Goal: Find specific page/section: Find specific page/section

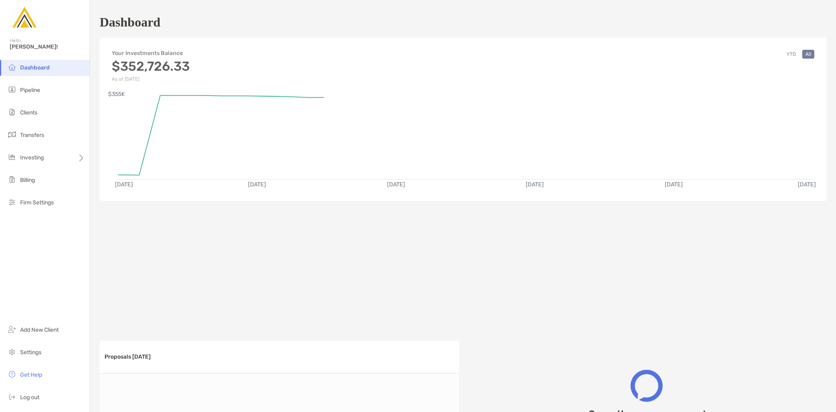
click at [35, 119] on li "Clients" at bounding box center [45, 113] width 90 height 16
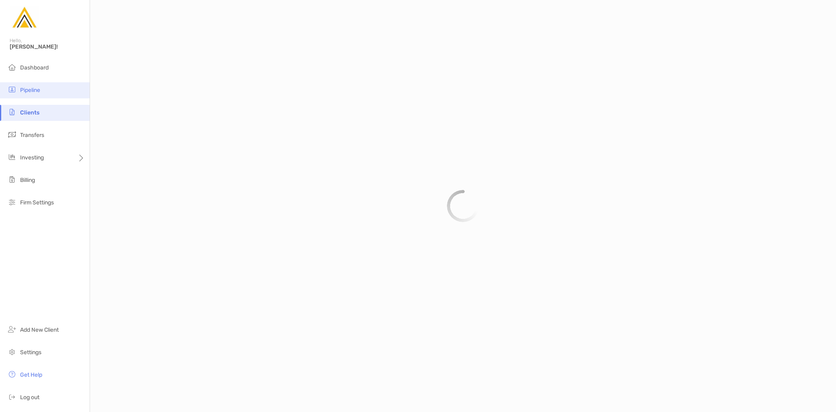
click at [42, 96] on li "Pipeline" at bounding box center [45, 90] width 90 height 16
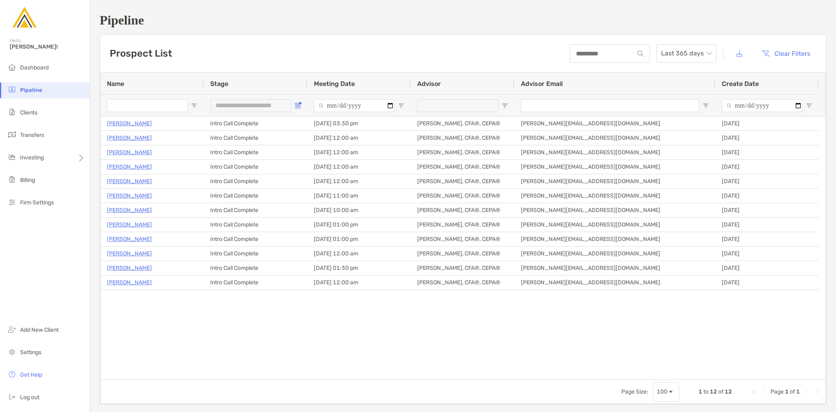
click at [298, 104] on span "Open Filter Menu" at bounding box center [298, 105] width 6 height 6
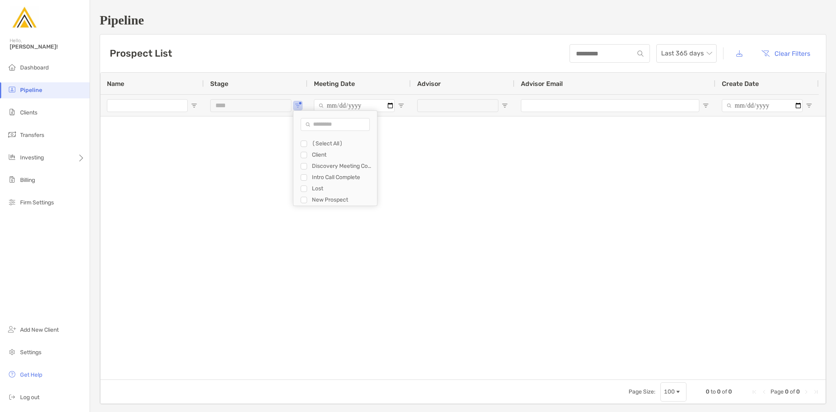
type input "**********"
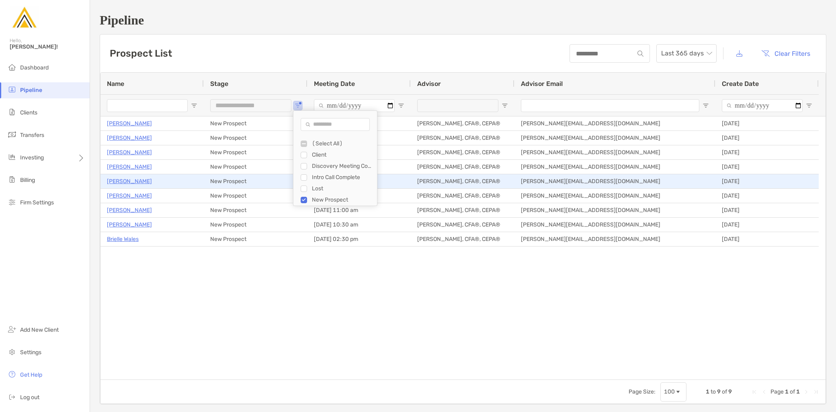
click at [134, 179] on p "[PERSON_NAME]" at bounding box center [129, 181] width 45 height 10
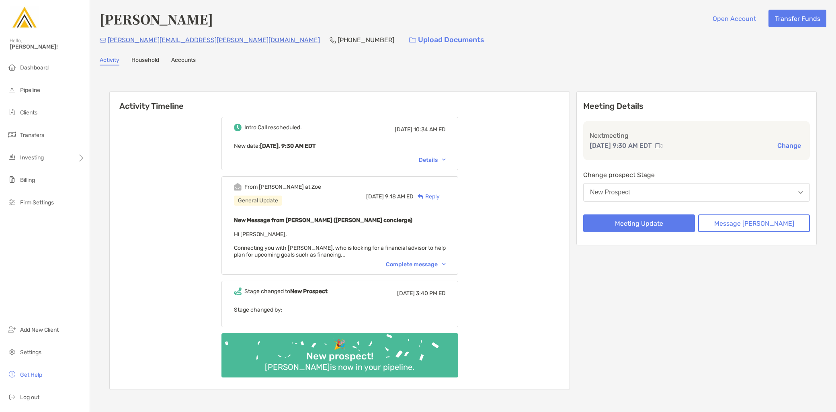
click at [422, 262] on div "Complete message" at bounding box center [416, 264] width 60 height 7
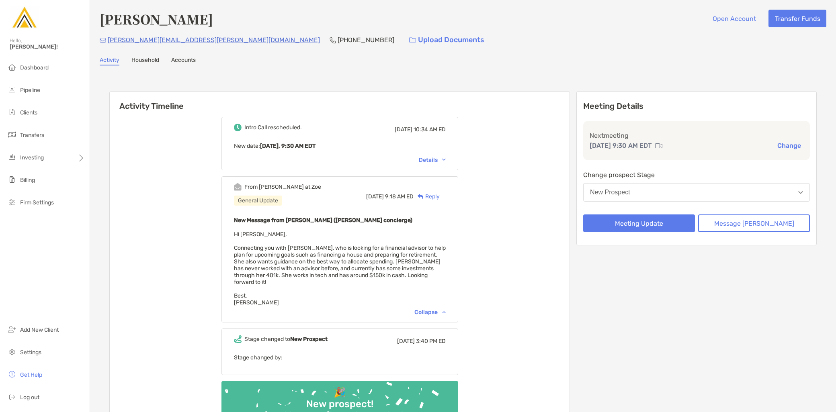
drag, startPoint x: 210, startPoint y: 19, endPoint x: 99, endPoint y: 14, distance: 111.0
click at [100, 14] on div "[PERSON_NAME] Open Account Transfer Funds" at bounding box center [463, 19] width 727 height 18
copy h4 "[PERSON_NAME]"
click at [243, 60] on div "Activity Household Accounts" at bounding box center [463, 61] width 727 height 9
